Goal: Task Accomplishment & Management: Use online tool/utility

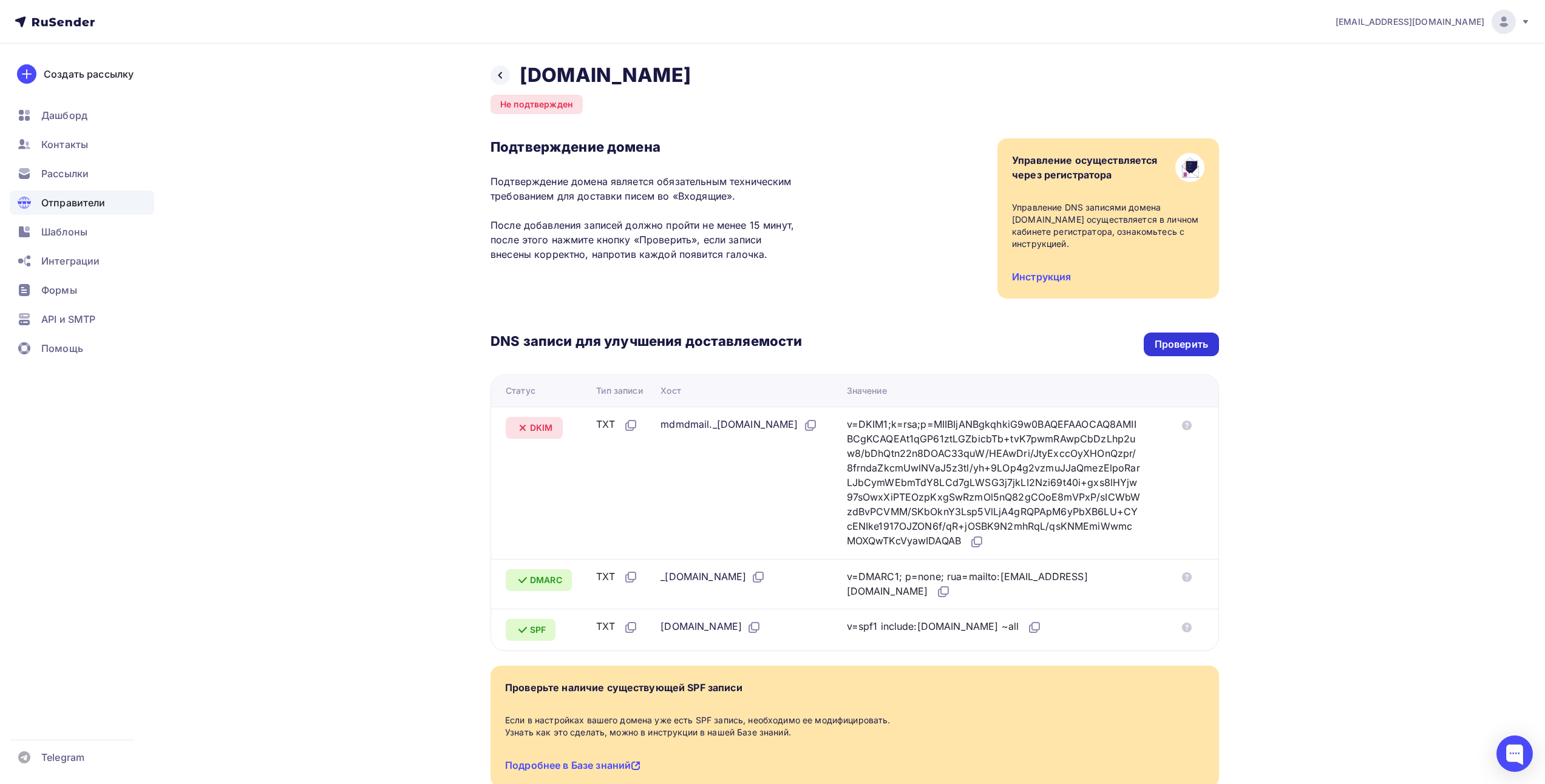
click at [1168, 342] on div "Проверить" at bounding box center [1182, 345] width 53 height 14
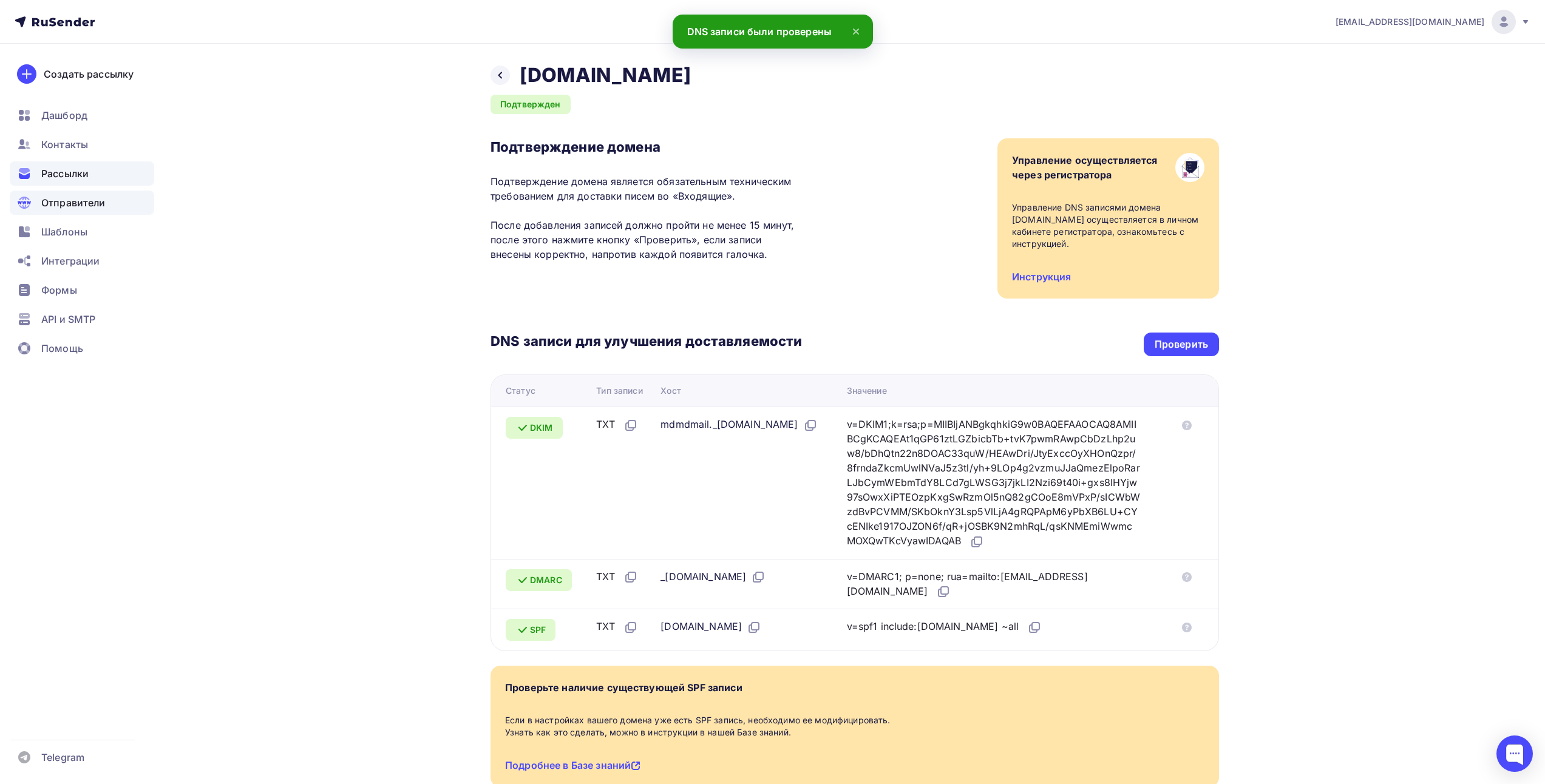
click at [117, 178] on div "Рассылки" at bounding box center [82, 173] width 145 height 24
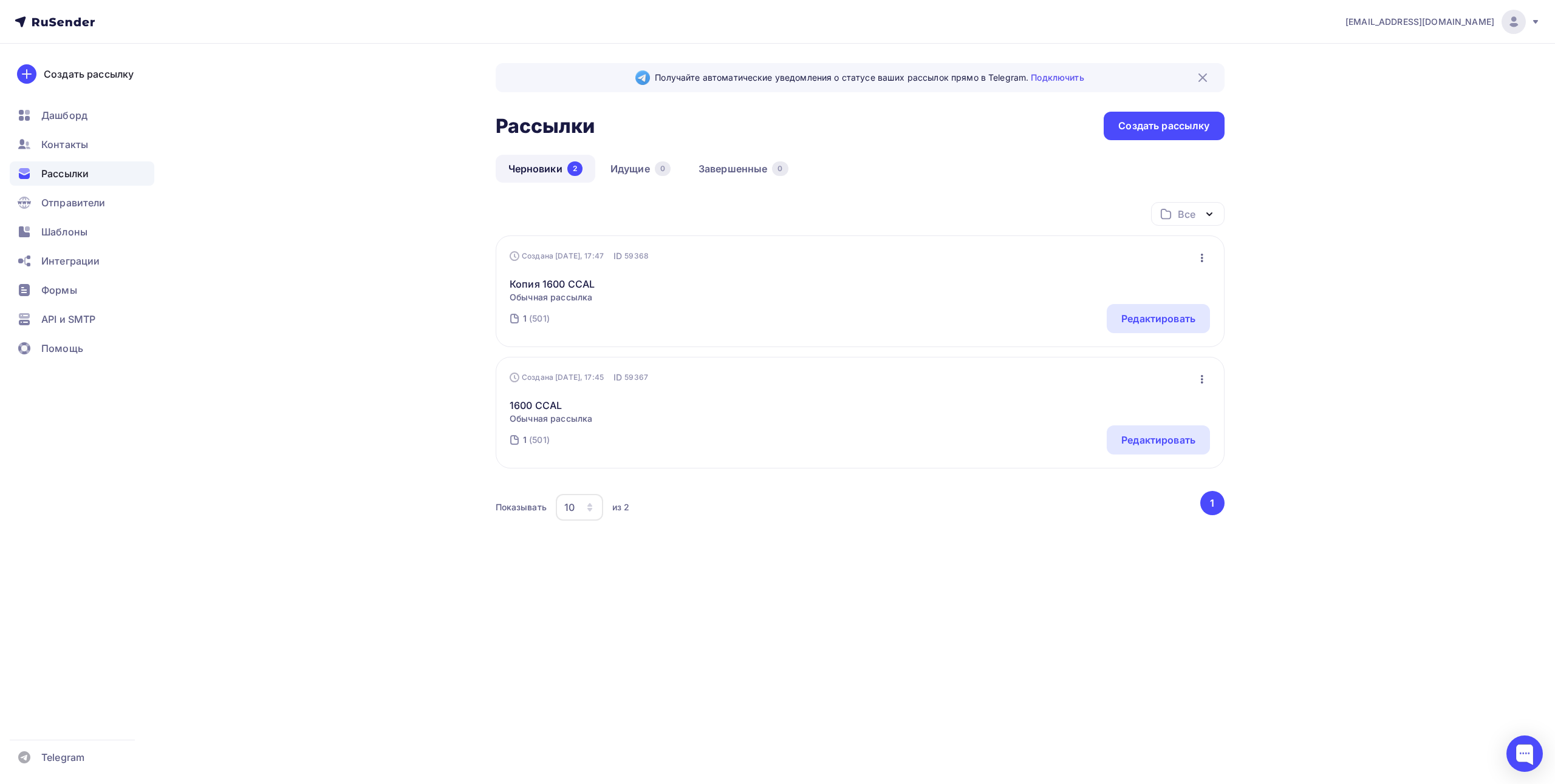
click at [831, 275] on div "Копия 1600 CCAL Обычная рассылка Редактировать Копировать Добавить в папку Удал…" at bounding box center [859, 282] width 700 height 41
click at [539, 289] on link "Копия 1600 CCAL" at bounding box center [552, 284] width 85 height 15
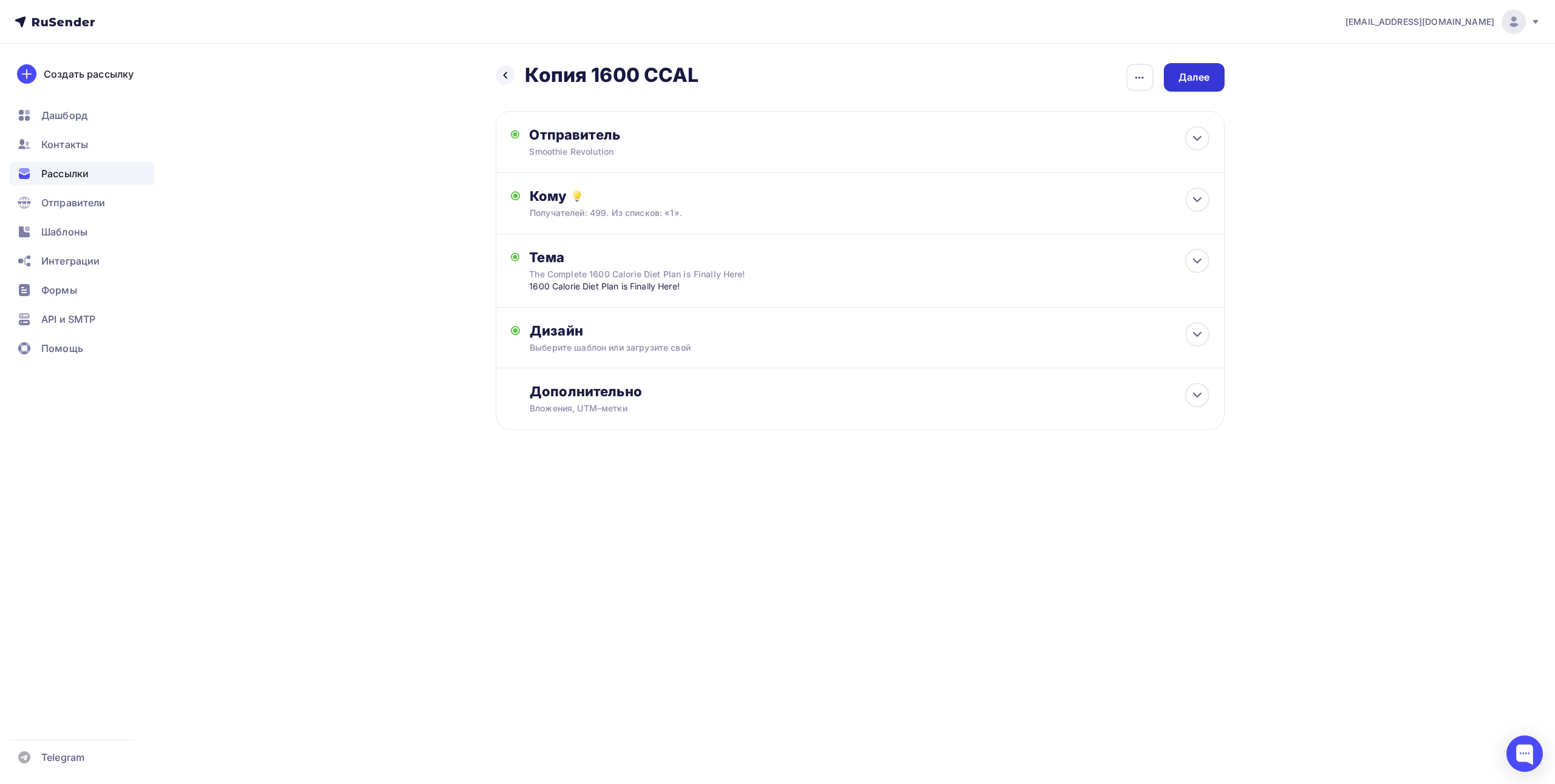
click at [1192, 80] on div "Далее" at bounding box center [1194, 77] width 32 height 14
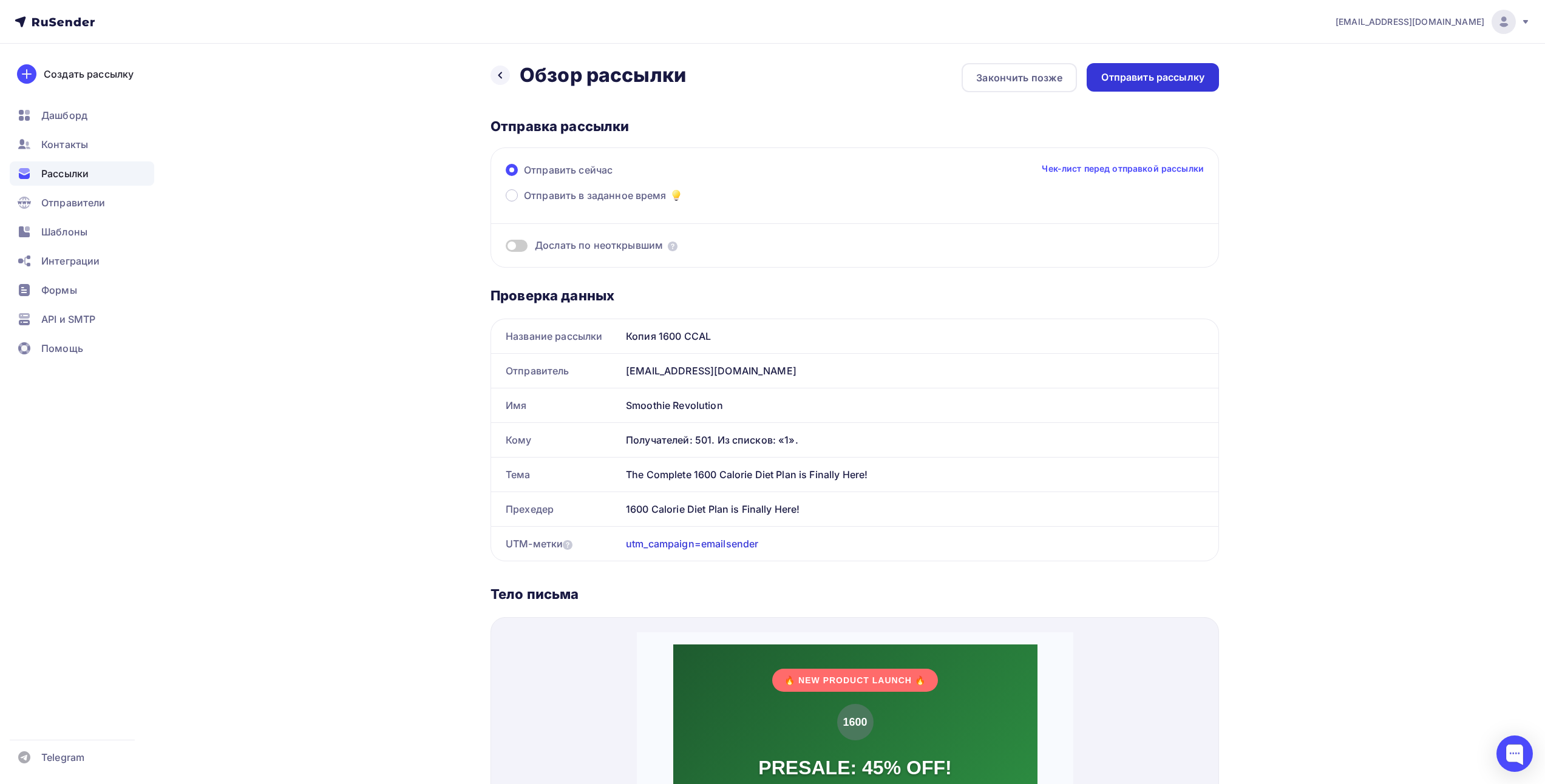
click at [1184, 81] on div "Отправить рассылку" at bounding box center [1153, 77] width 104 height 14
